Goal: Transaction & Acquisition: Purchase product/service

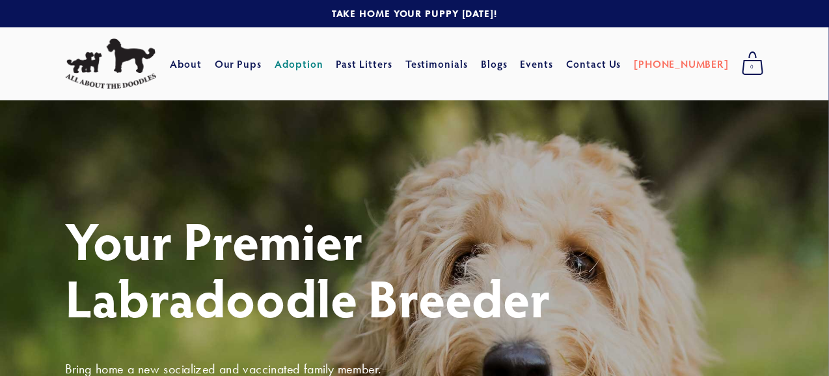
click at [324, 66] on link "Adoption" at bounding box center [299, 63] width 49 height 23
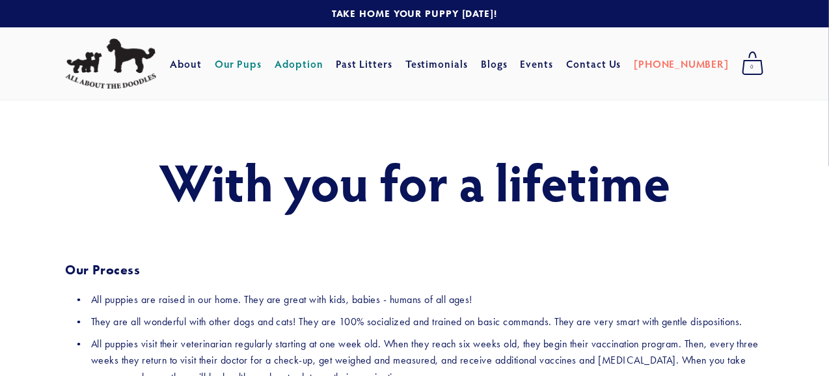
click at [262, 60] on link "Our Pups" at bounding box center [239, 63] width 48 height 23
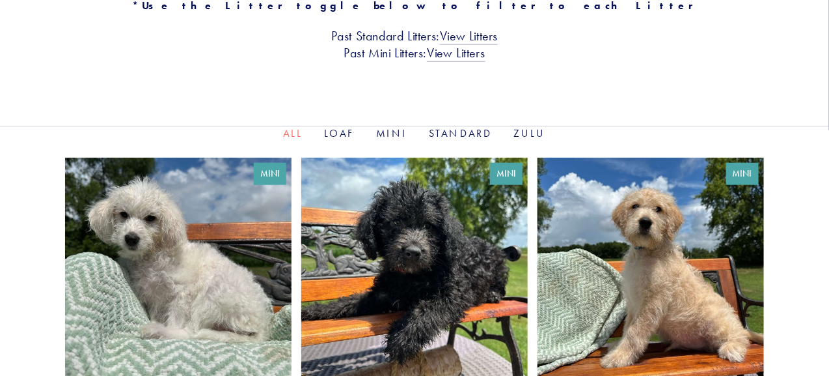
scroll to position [391, 0]
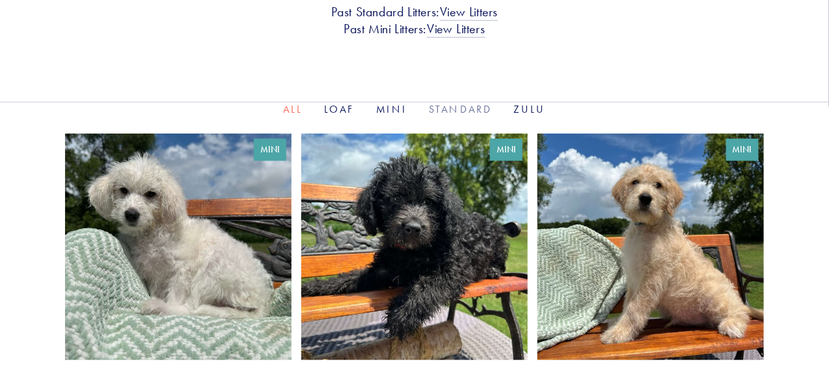
click at [462, 107] on link "Standard" at bounding box center [461, 109] width 64 height 12
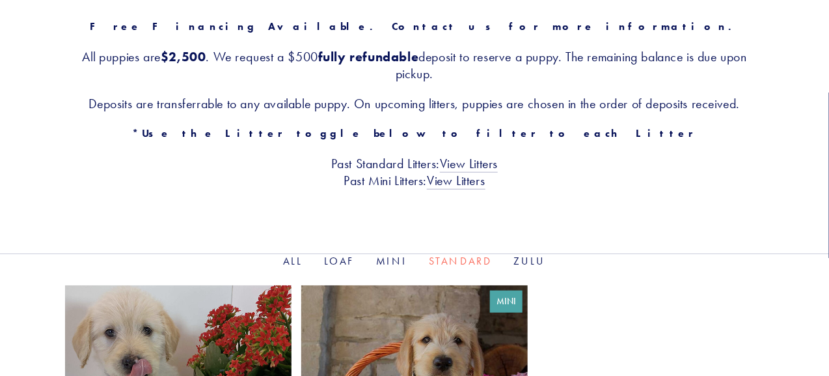
scroll to position [260, 0]
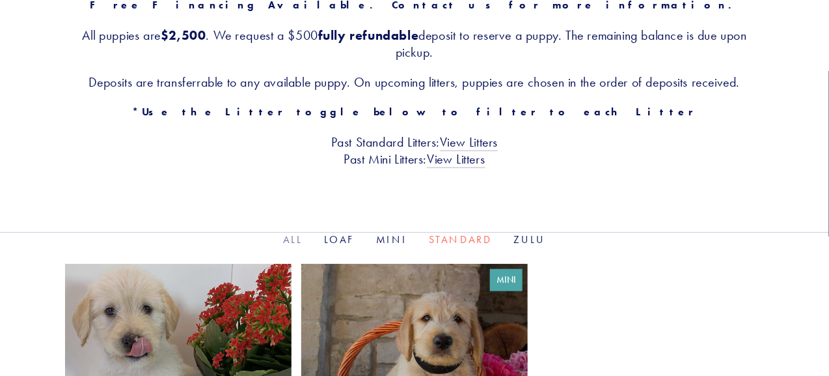
click at [291, 240] on link "All" at bounding box center [293, 239] width 20 height 12
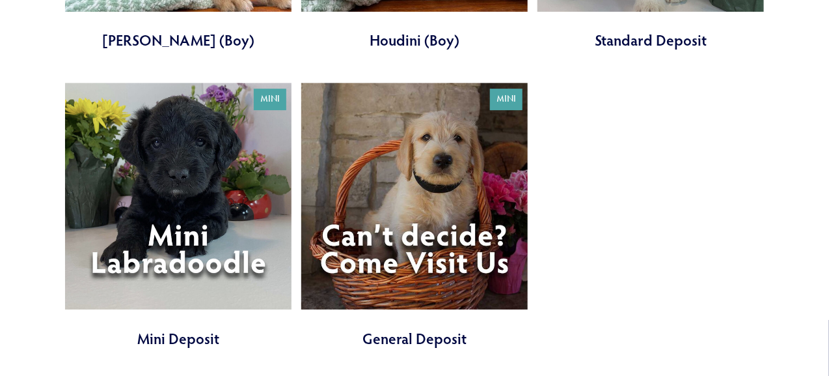
scroll to position [1367, 0]
